Goal: Answer question/provide support: Answer question/provide support

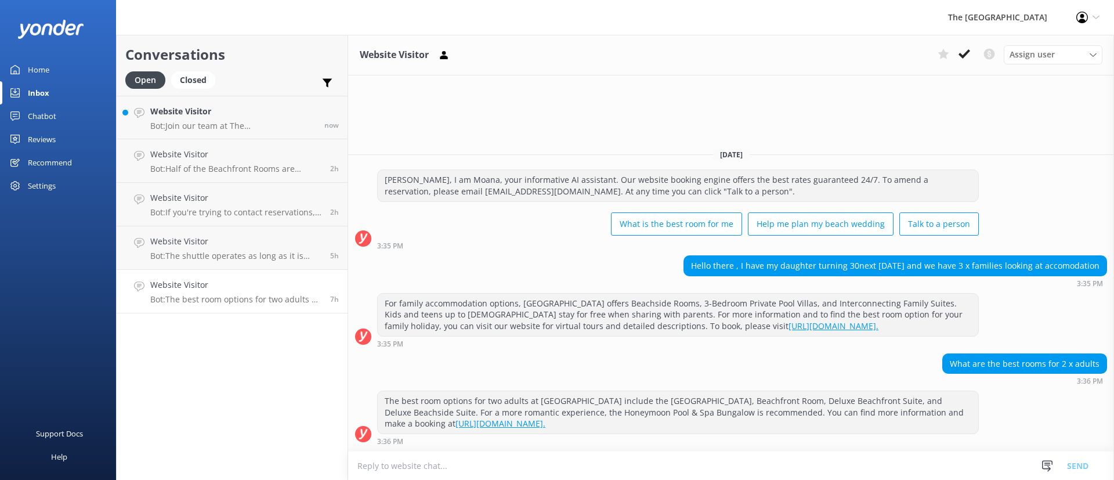
drag, startPoint x: 0, startPoint y: 0, endPoint x: 244, endPoint y: 295, distance: 382.6
click at [244, 295] on p "Bot: The best room options for two adults at [GEOGRAPHIC_DATA] include the [GEO…" at bounding box center [235, 299] width 171 height 10
click at [962, 50] on icon at bounding box center [965, 54] width 12 height 12
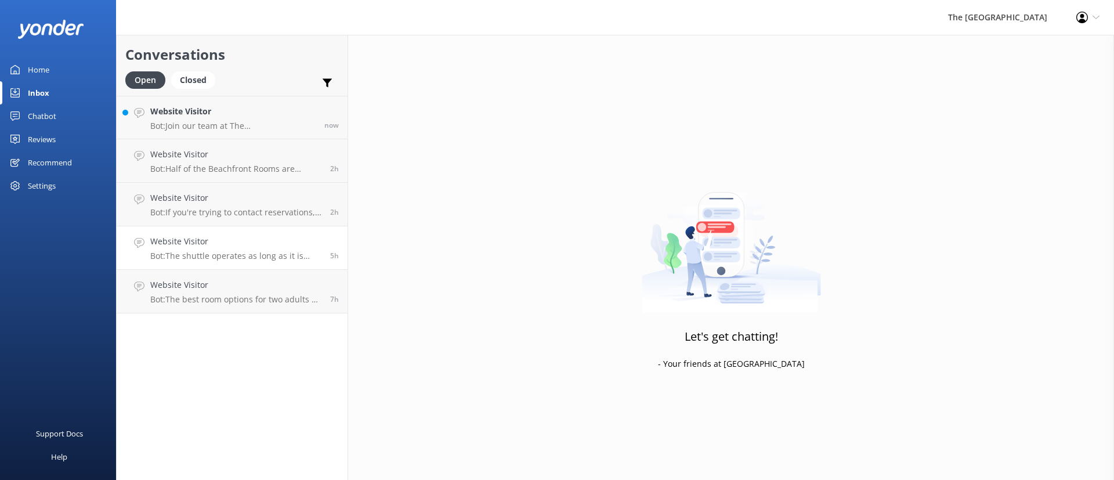
click at [221, 262] on link "Website Visitor Bot: The shuttle operates as long as it is arranged and confirm…" at bounding box center [232, 248] width 231 height 44
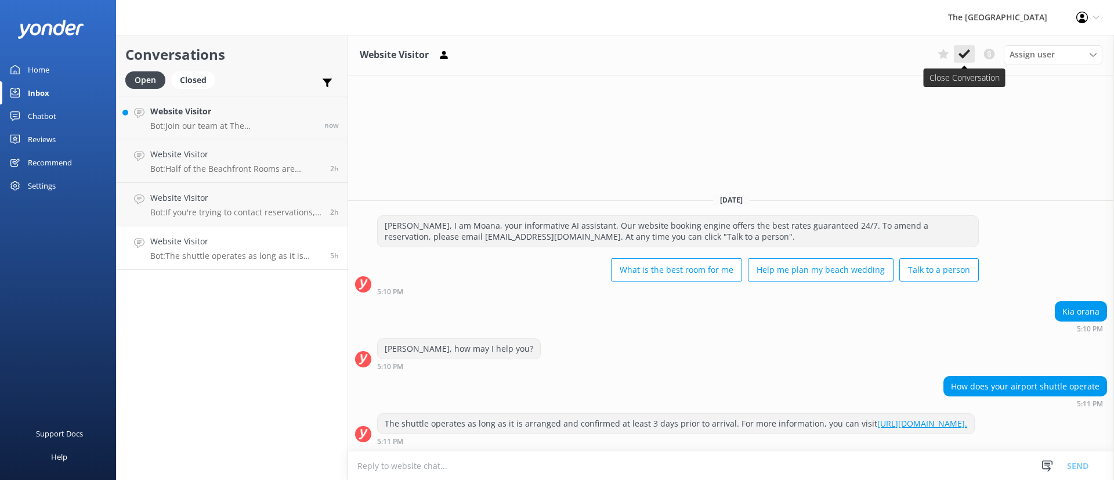
click at [974, 49] on button at bounding box center [964, 53] width 21 height 17
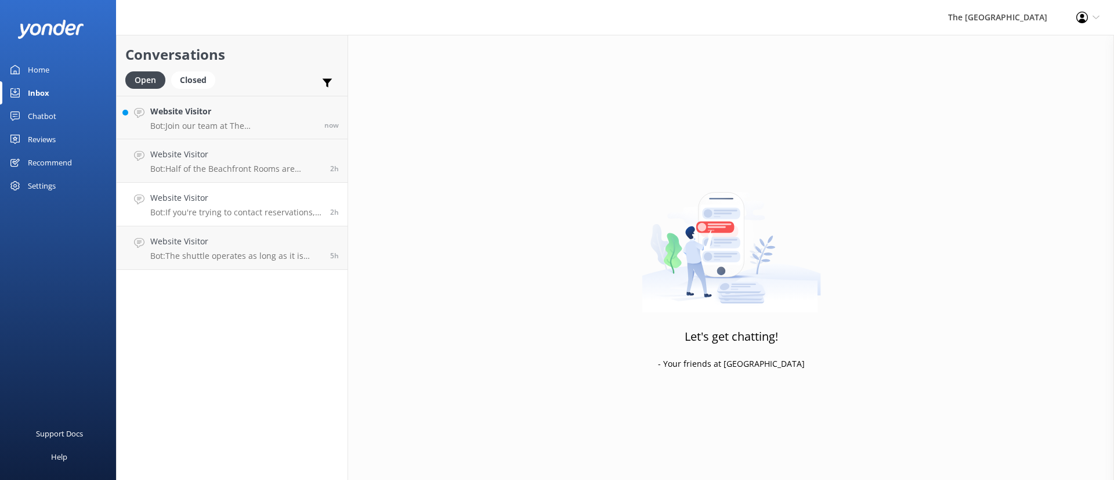
click at [244, 219] on link "Website Visitor Bot: If you're trying to contact reservations, you can reach th…" at bounding box center [232, 205] width 231 height 44
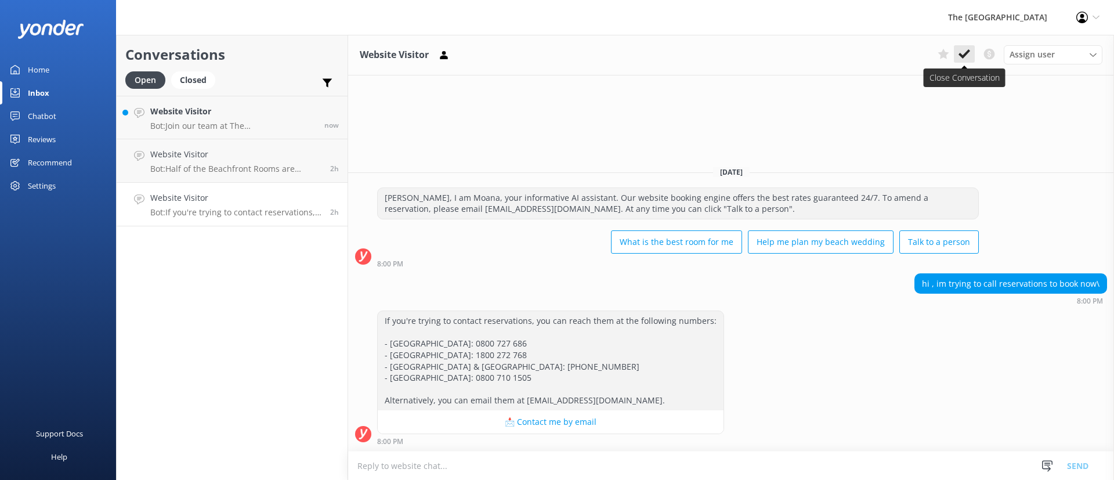
click at [973, 48] on button at bounding box center [964, 53] width 21 height 17
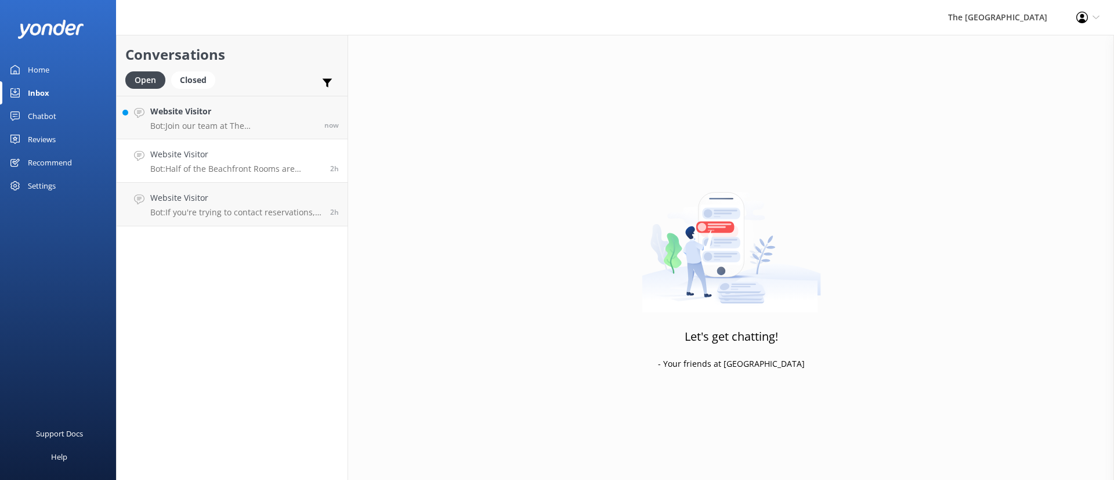
click at [207, 174] on p "Bot: Half of the Beachfront Rooms are located at beach level, providing direct …" at bounding box center [235, 169] width 171 height 10
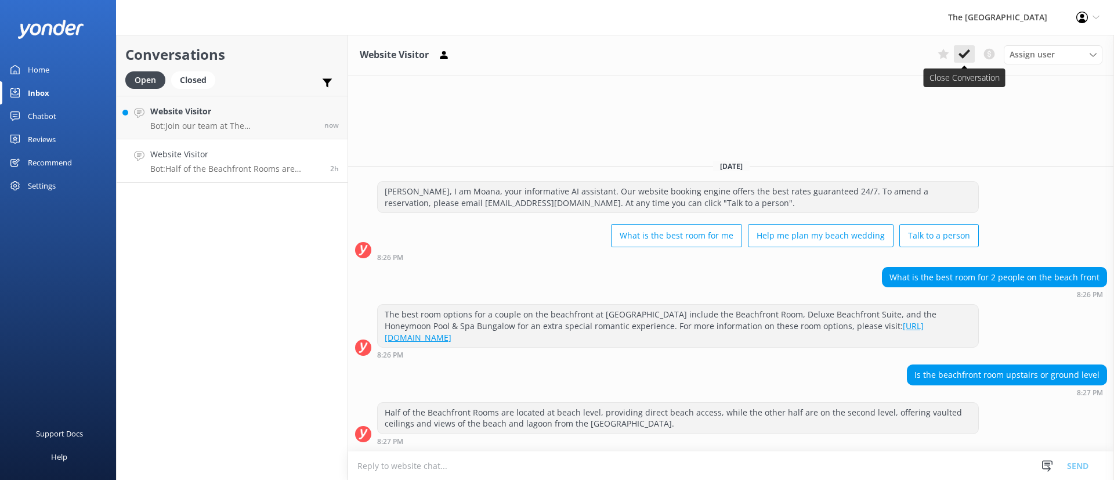
click at [967, 46] on button at bounding box center [964, 53] width 21 height 17
